Goal: Information Seeking & Learning: Find specific fact

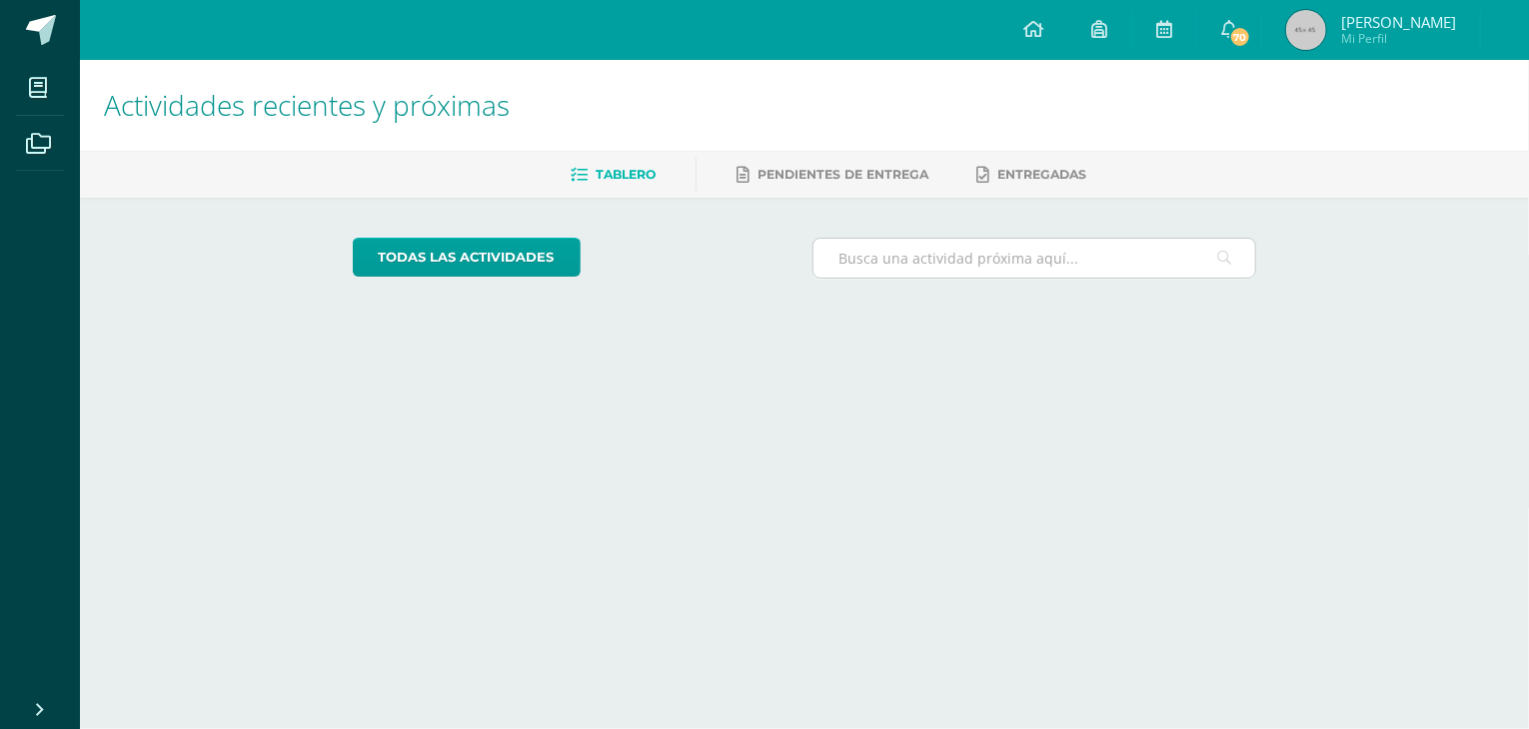
drag, startPoint x: 994, startPoint y: 196, endPoint x: 963, endPoint y: 272, distance: 82.0
click at [963, 272] on div "Actividades recientes y próximas Tablero Pendientes de entrega Entregadas todas…" at bounding box center [804, 197] width 1449 height 275
click at [963, 272] on input "text" at bounding box center [1034, 258] width 443 height 39
type input "contrato de adhesion"
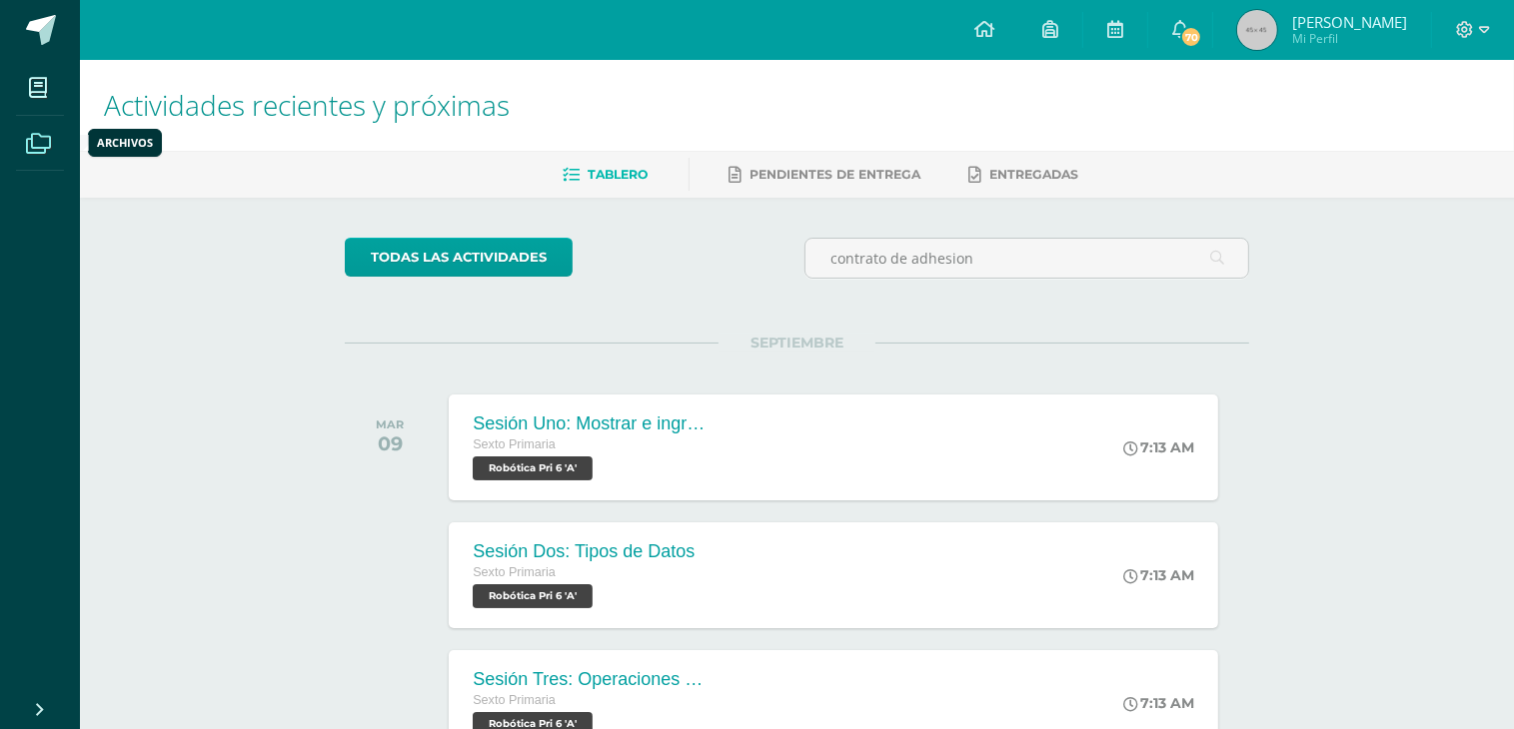
click at [42, 153] on span at bounding box center [38, 142] width 45 height 45
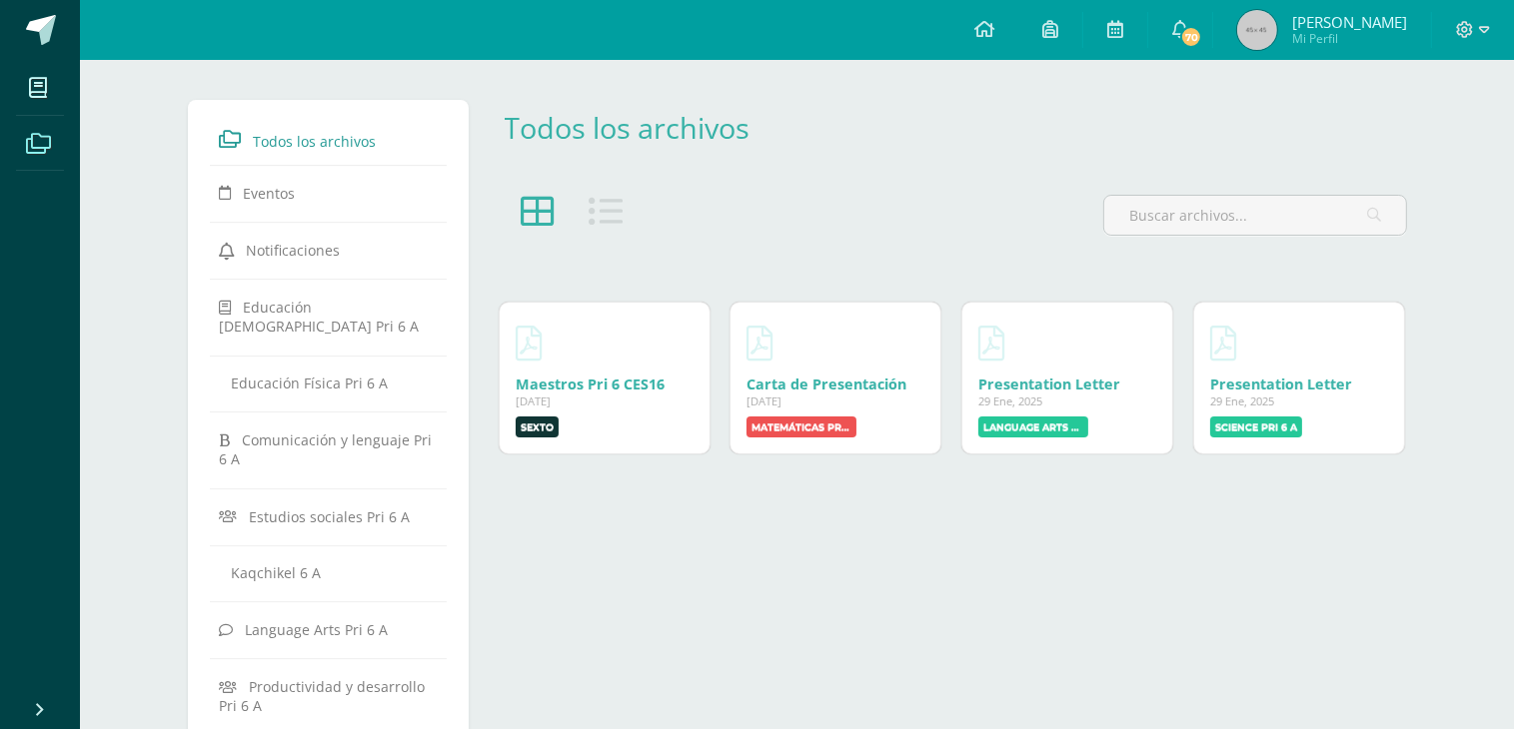
click at [1491, 41] on div at bounding box center [1473, 30] width 82 height 60
click at [1482, 25] on icon at bounding box center [1484, 30] width 11 height 18
click at [1407, 141] on span "Cerrar sesión" at bounding box center [1421, 135] width 90 height 19
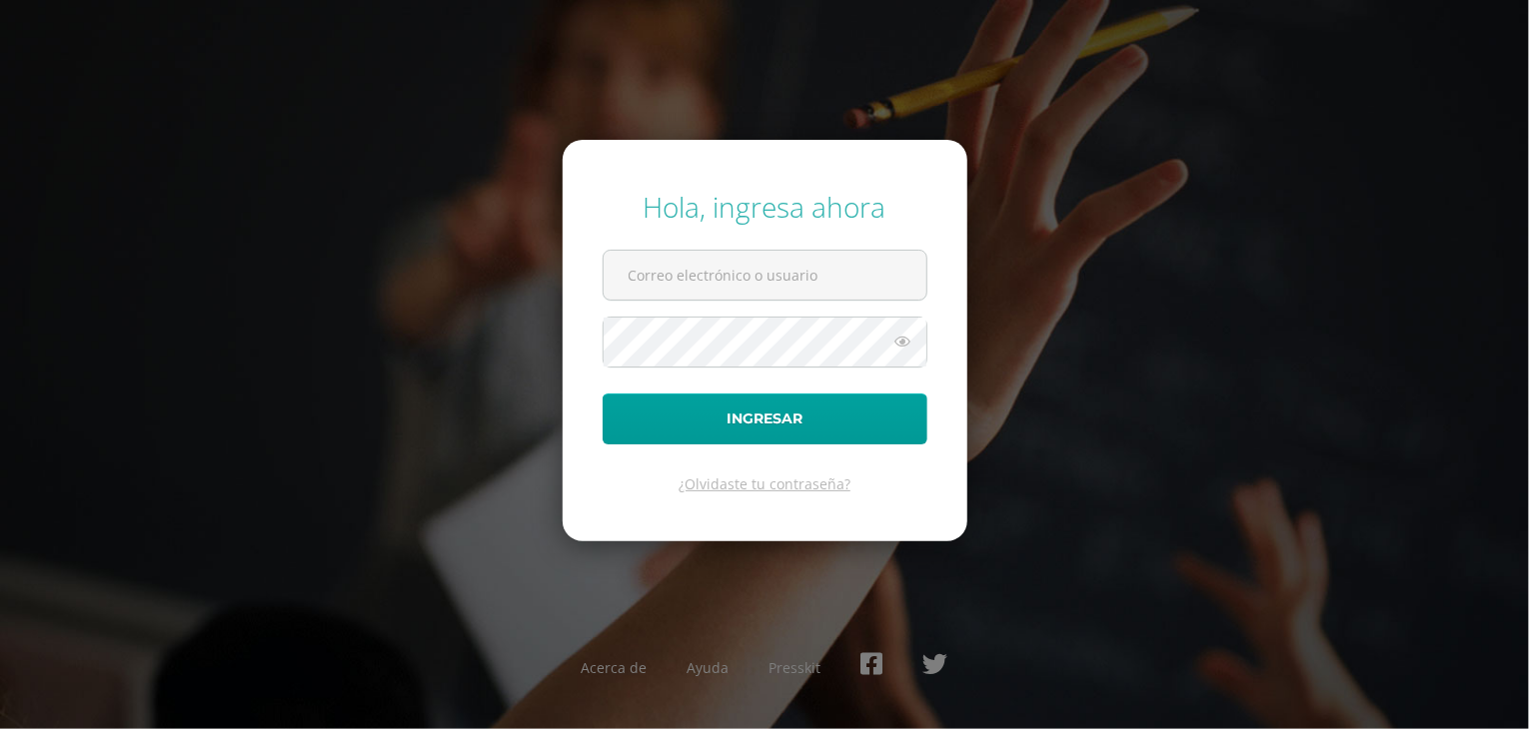
type input "javierarandi16@colegioselshaddai.edu.gt"
drag, startPoint x: 1080, startPoint y: 294, endPoint x: 1338, endPoint y: -19, distance: 405.3
click at [1338, 0] on html "Sesión cerrada con éxito Hola, ingresa ahora javierarandi16@colegioselshaddai.e…" at bounding box center [764, 364] width 1529 height 729
